Goal: Task Accomplishment & Management: Use online tool/utility

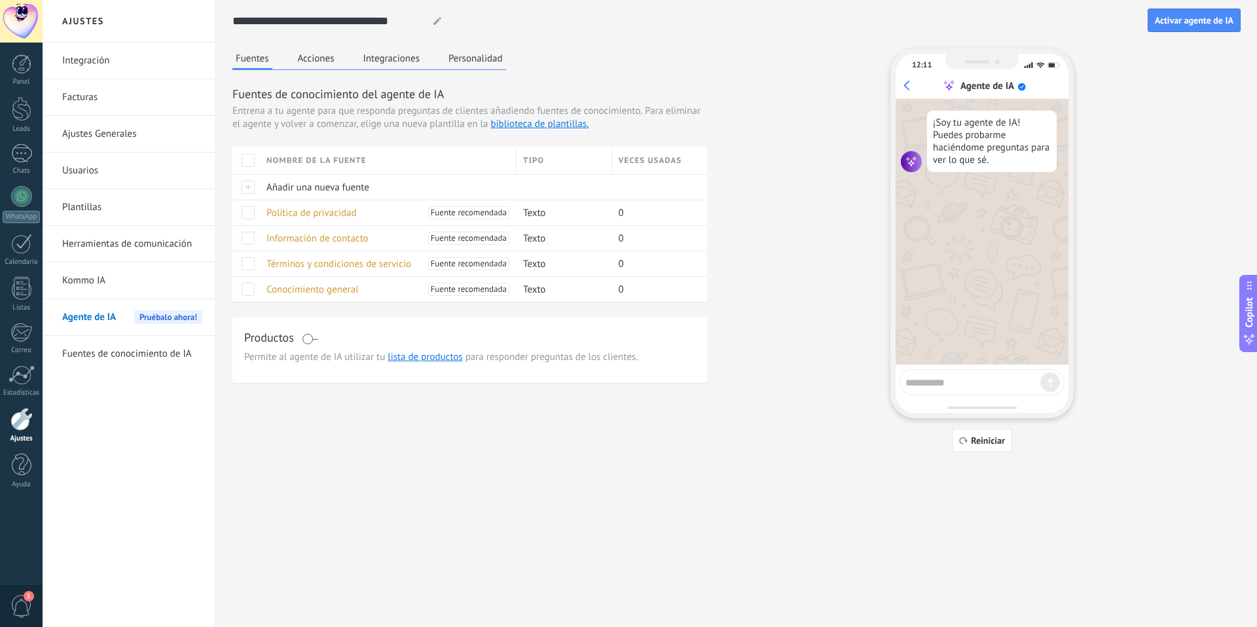
click at [315, 56] on button "Acciones" at bounding box center [316, 58] width 43 height 20
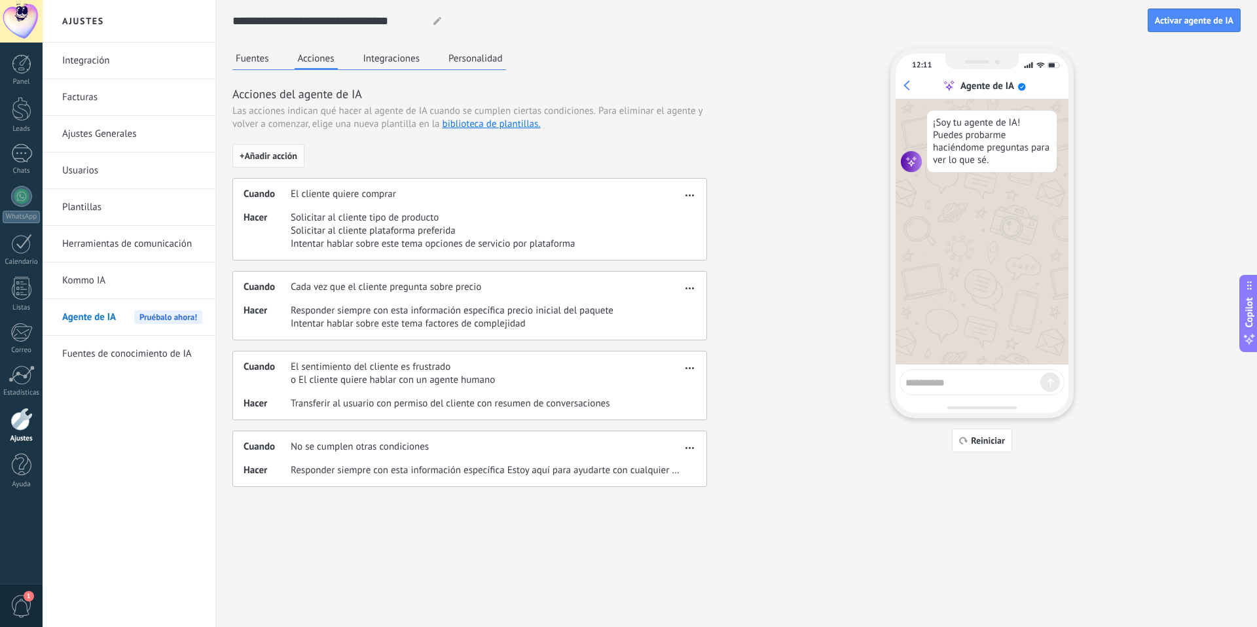
click at [263, 157] on span "+ Añadir acción" at bounding box center [269, 155] width 58 height 9
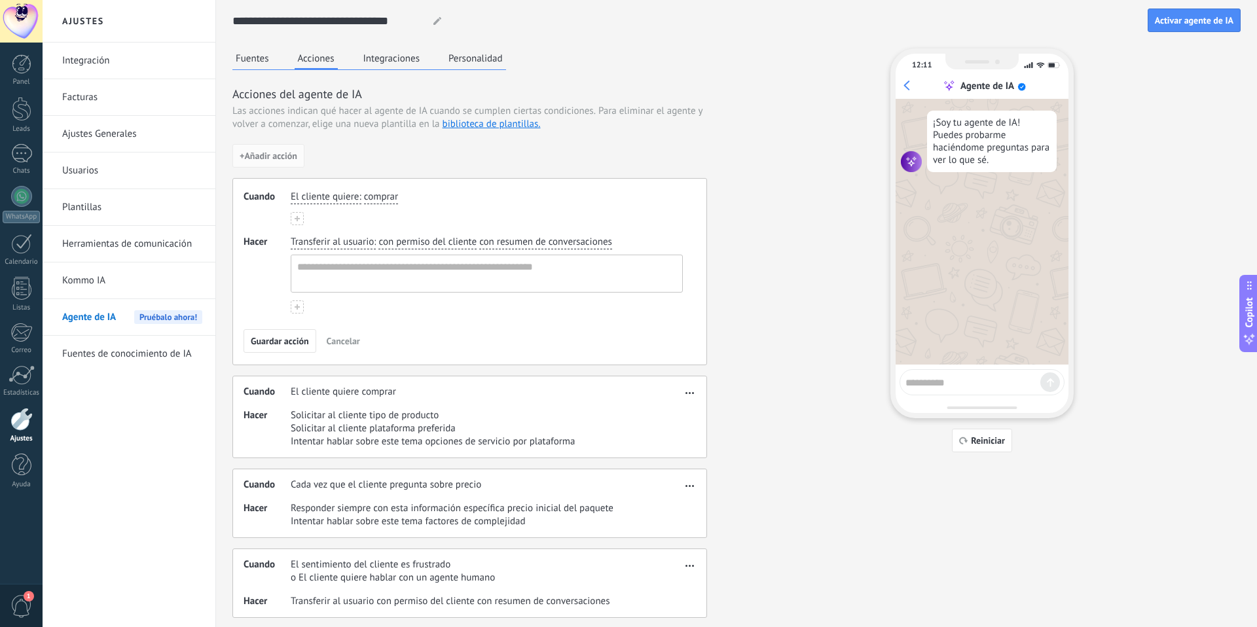
click at [391, 59] on button "Integraciones" at bounding box center [392, 58] width 64 height 20
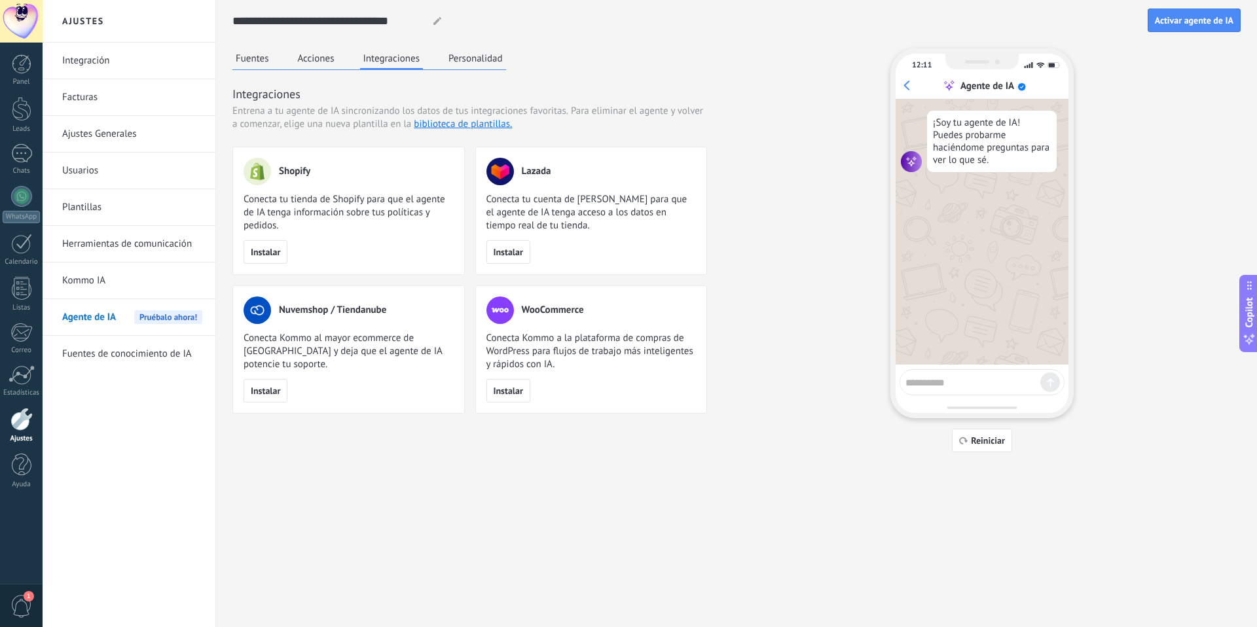
click at [478, 50] on button "Personalidad" at bounding box center [475, 58] width 61 height 20
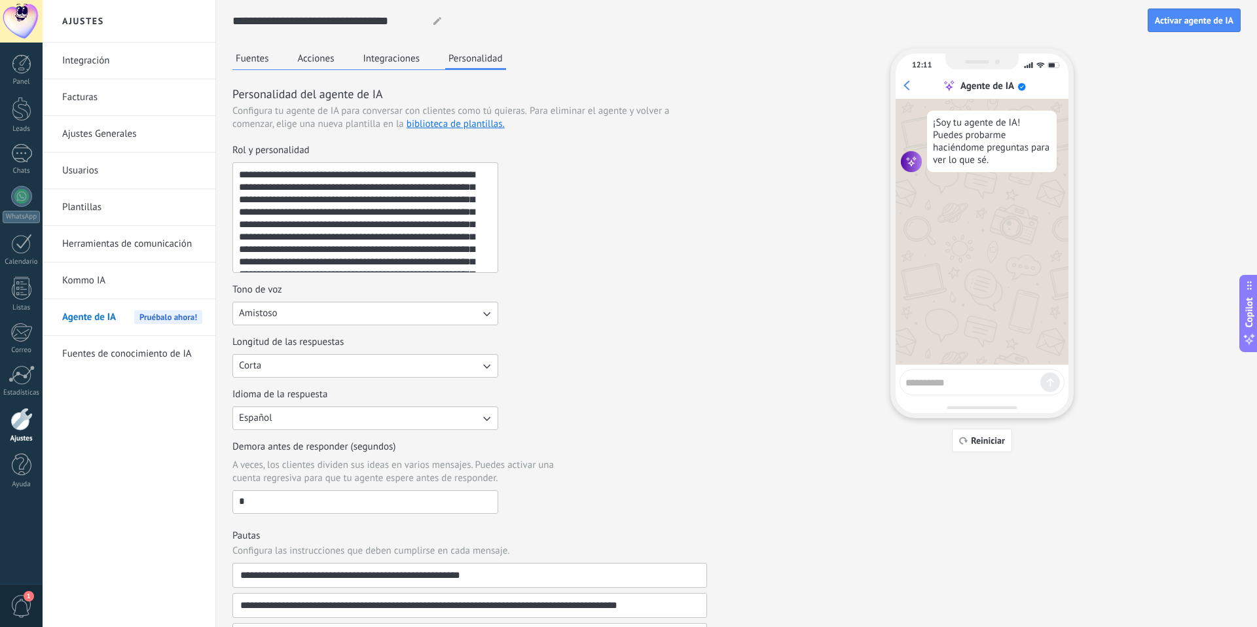
click at [395, 58] on button "Integraciones" at bounding box center [392, 58] width 64 height 20
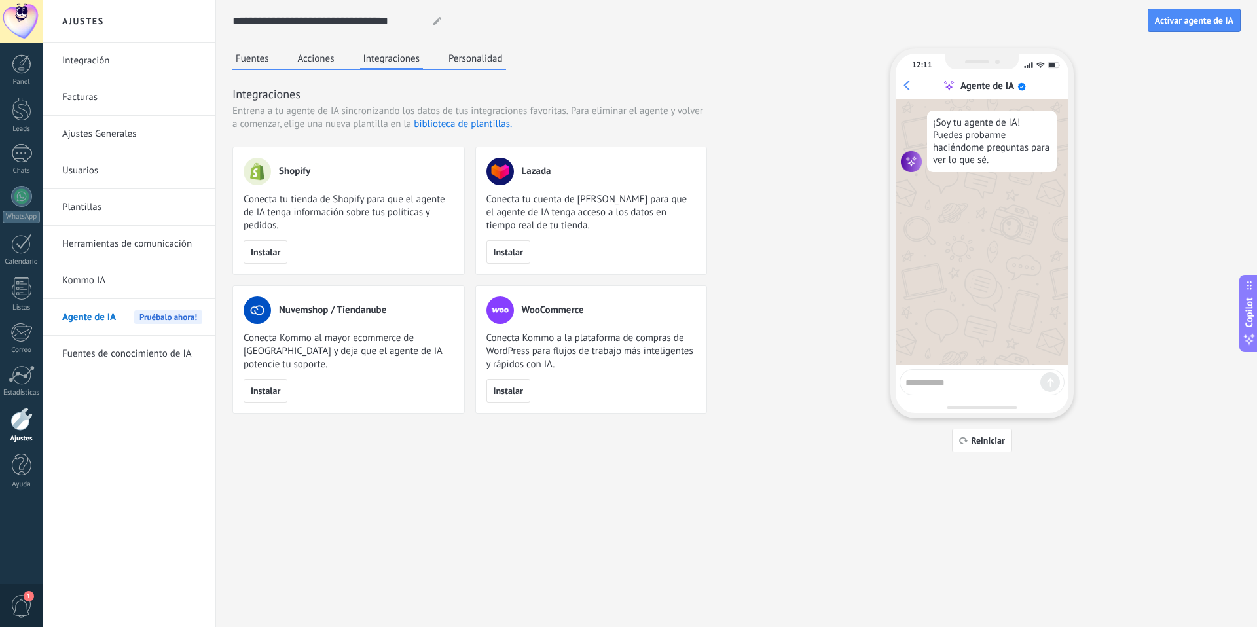
click at [323, 61] on button "Acciones" at bounding box center [316, 58] width 43 height 20
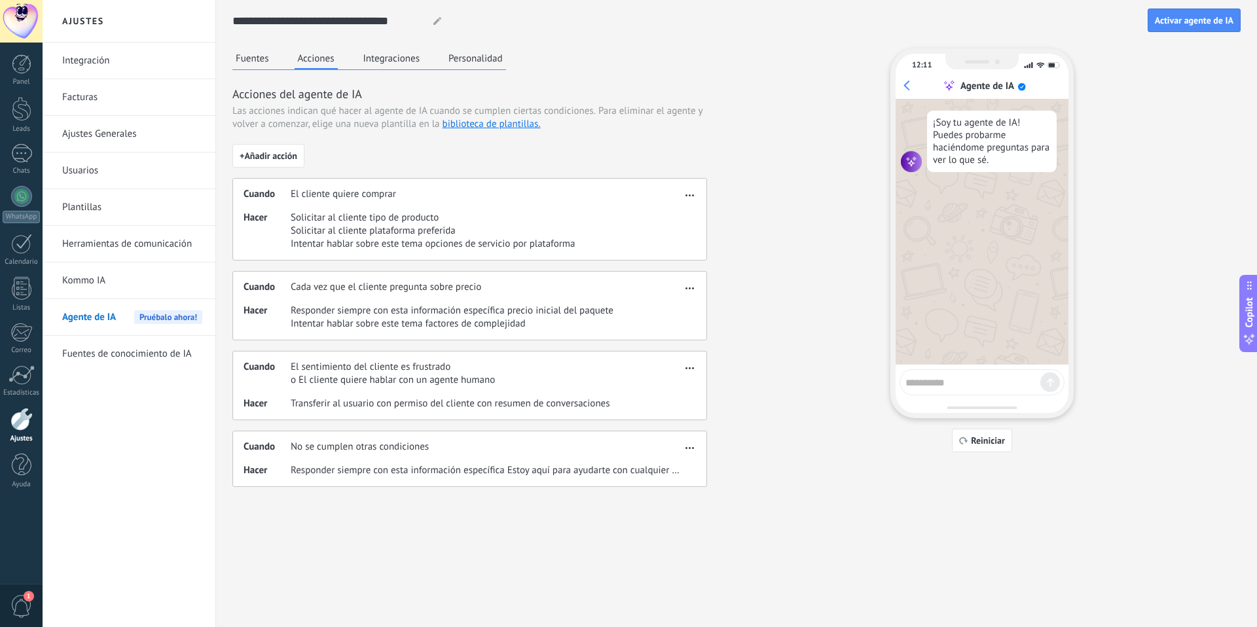
click at [255, 63] on button "Fuentes" at bounding box center [252, 58] width 40 height 20
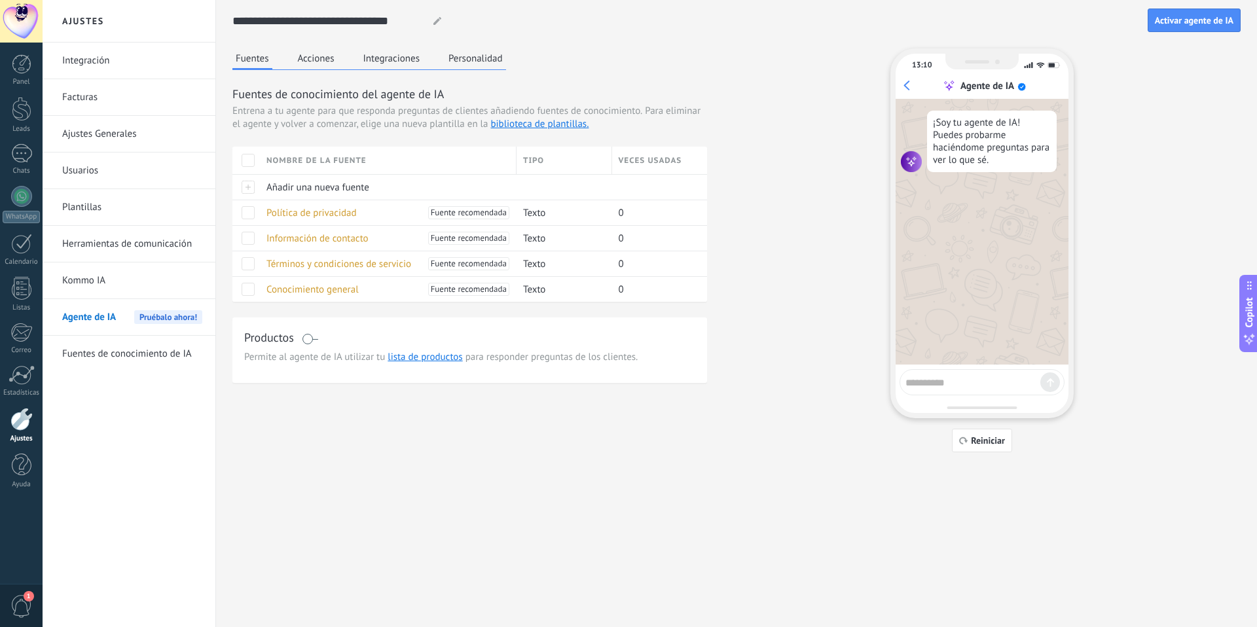
click at [382, 62] on button "Integraciones" at bounding box center [392, 58] width 64 height 20
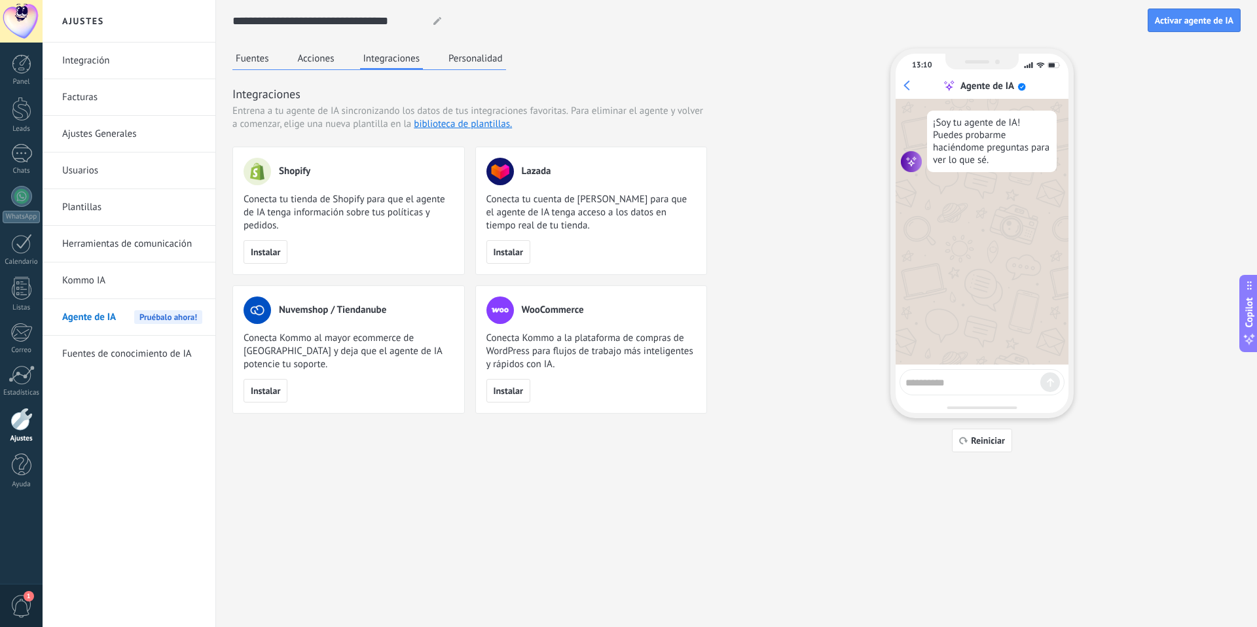
click at [329, 56] on button "Acciones" at bounding box center [316, 58] width 43 height 20
